Goal: Check status: Check status

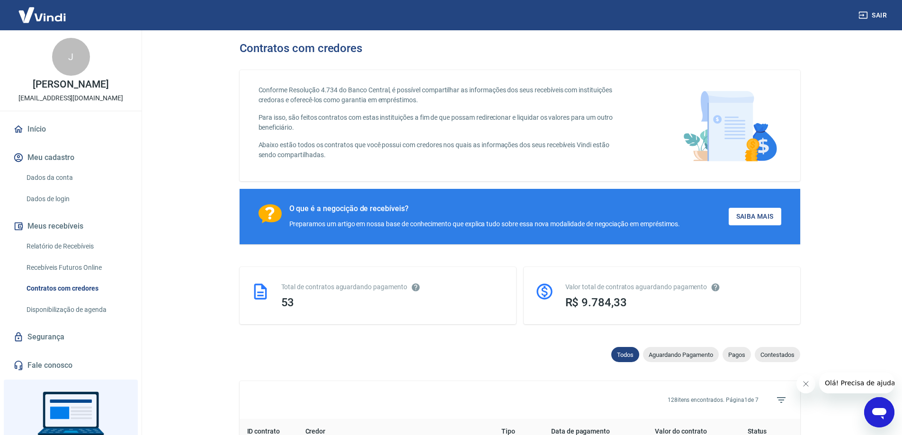
drag, startPoint x: 278, startPoint y: 19, endPoint x: 273, endPoint y: 21, distance: 5.4
click at [208, 98] on main "Contratos com credores Conforme Resolução 4.734 do Banco Central, é possível co…" at bounding box center [519, 232] width 765 height 405
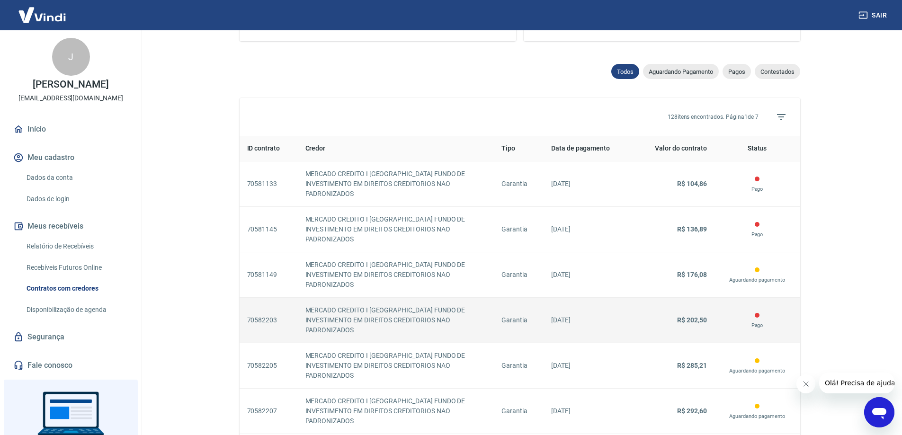
scroll to position [46, 0]
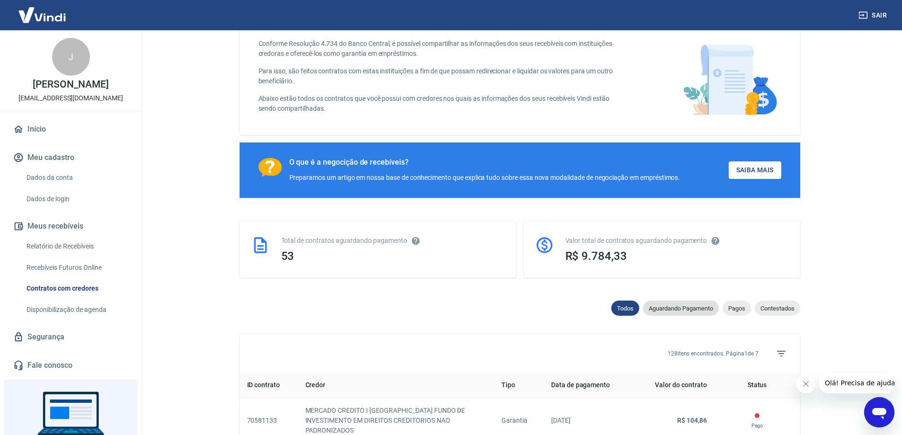
click at [693, 311] on span "Aguardando Pagamento" at bounding box center [681, 308] width 76 height 7
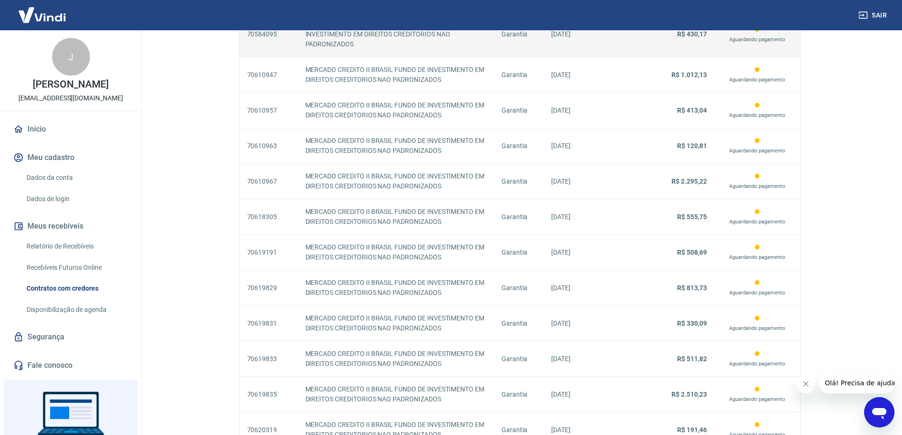
scroll to position [804, 0]
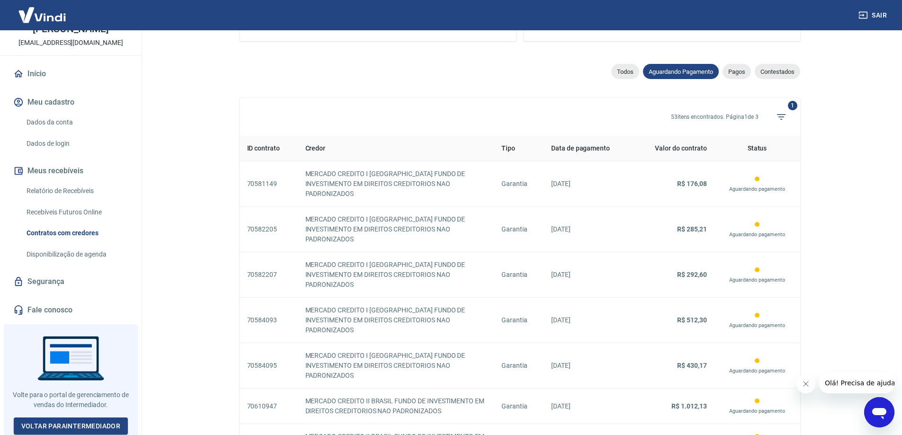
scroll to position [94, 0]
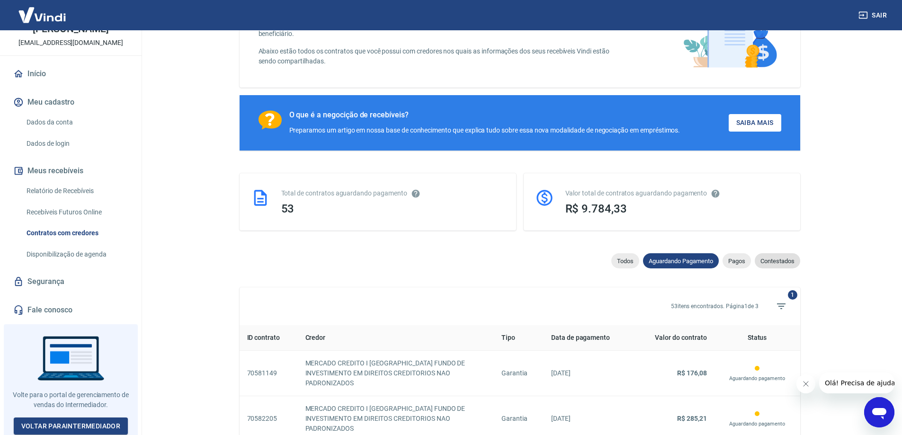
click at [777, 261] on span "Contestados" at bounding box center [777, 261] width 45 height 7
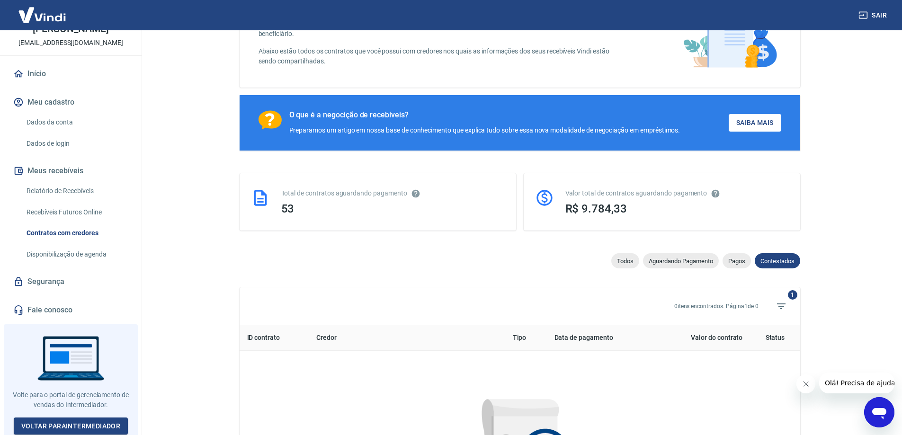
scroll to position [305, 0]
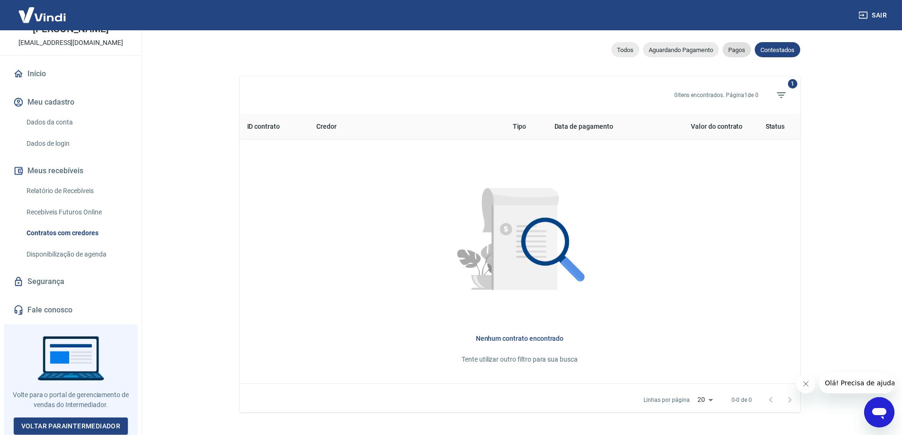
click at [739, 54] on span "Pagos" at bounding box center [737, 49] width 28 height 7
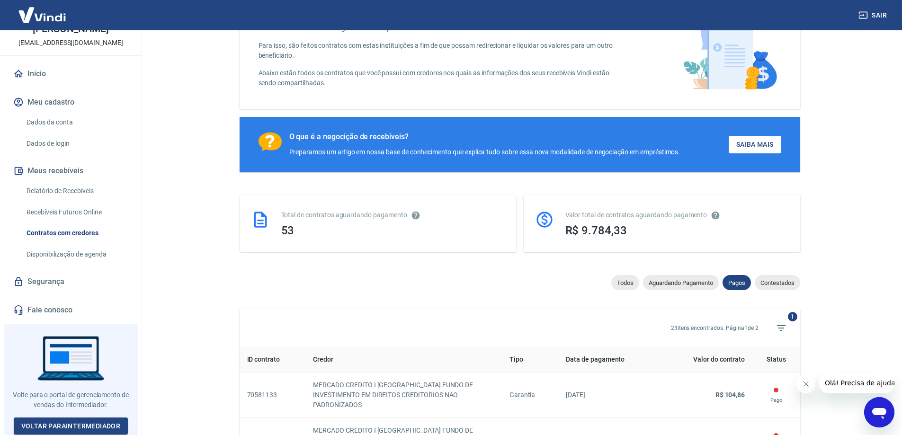
scroll to position [305, 0]
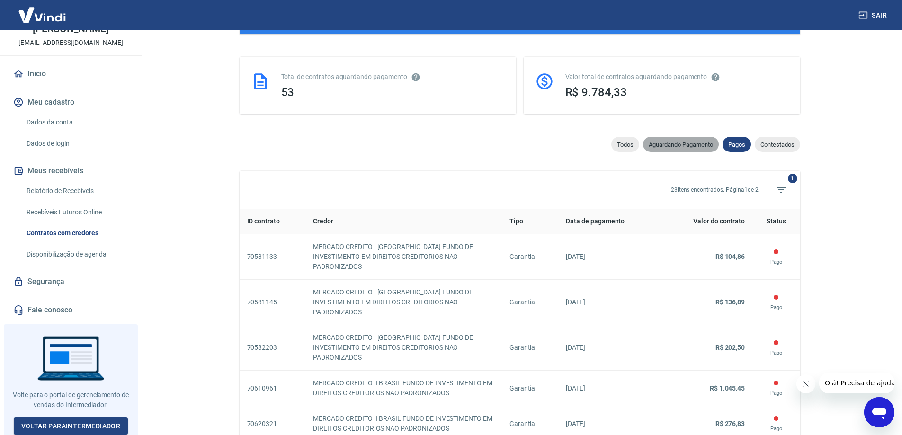
click at [689, 146] on span "Aguardando Pagamento" at bounding box center [681, 144] width 76 height 7
select select "waiting_payment"
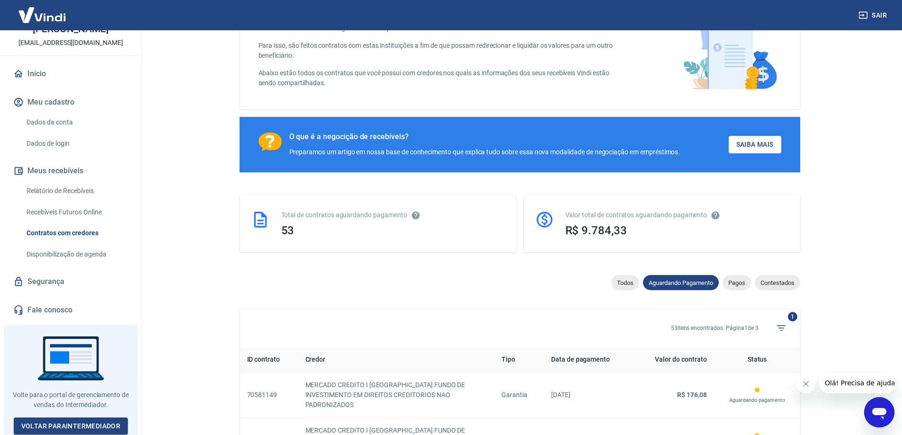
scroll to position [210, 0]
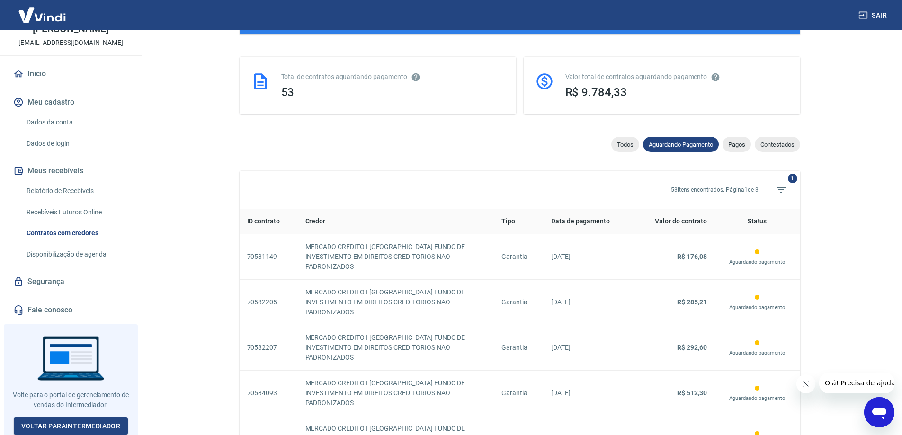
click at [886, 409] on icon "Abrir janela de mensagens" at bounding box center [879, 412] width 17 height 17
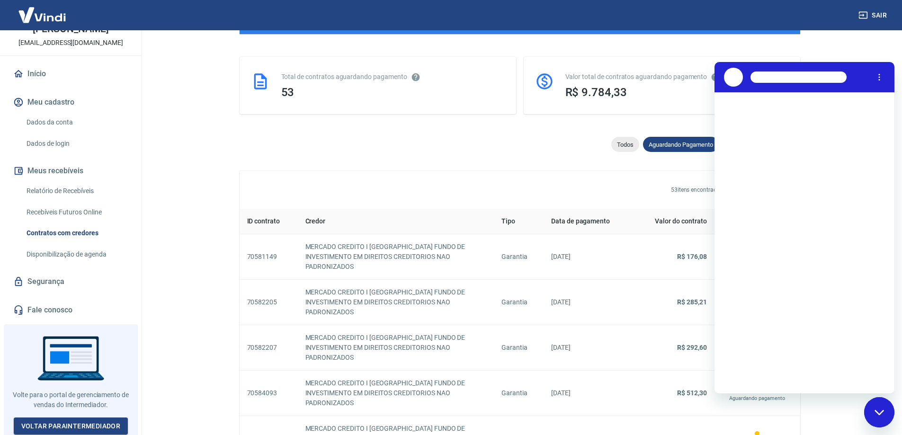
scroll to position [0, 0]
